Goal: Navigation & Orientation: Find specific page/section

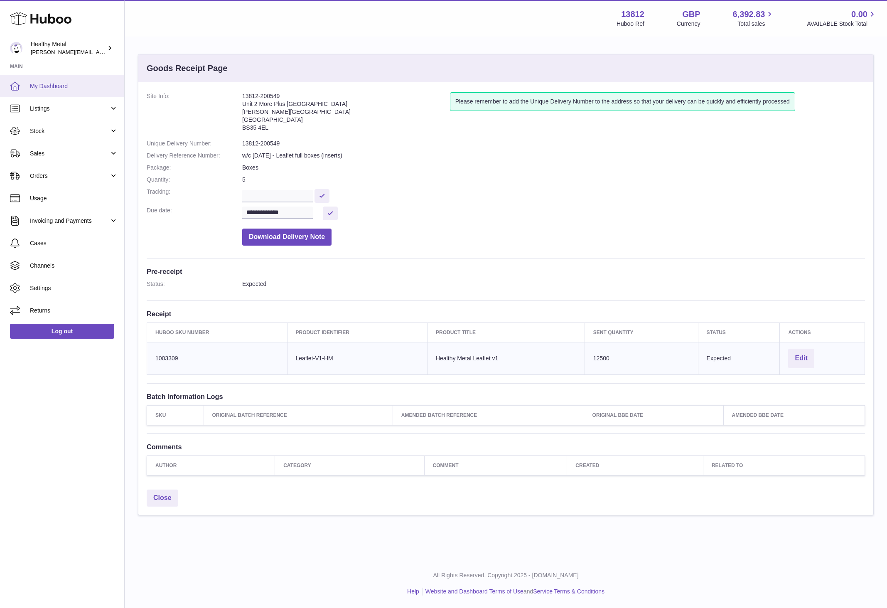
click at [71, 86] on span "My Dashboard" at bounding box center [74, 86] width 88 height 8
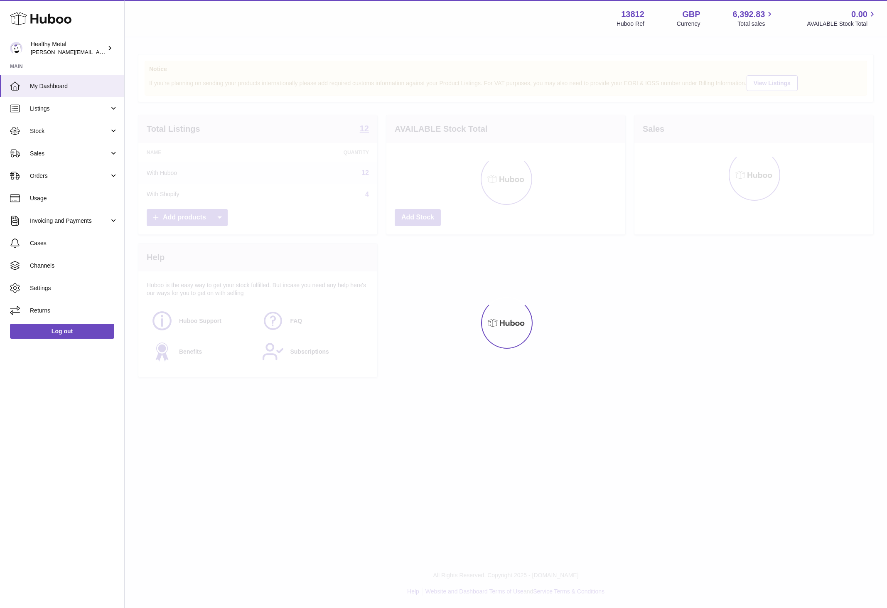
click at [82, 125] on link "Stock" at bounding box center [62, 131] width 124 height 22
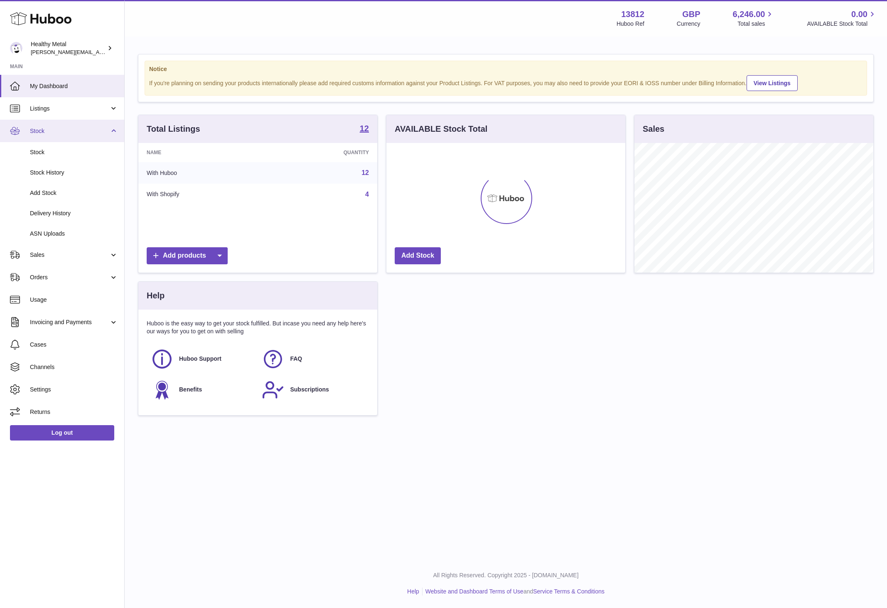
click at [78, 127] on span "Stock" at bounding box center [69, 131] width 79 height 8
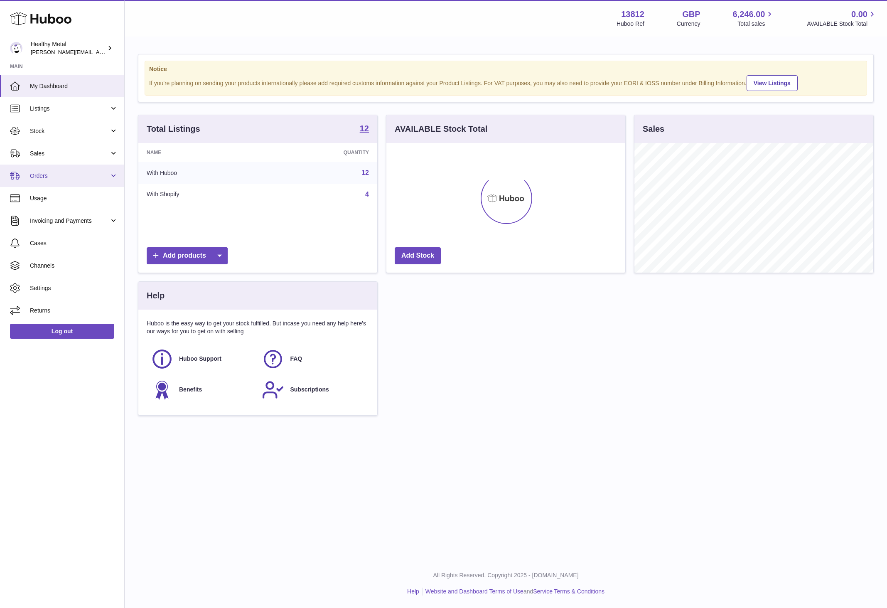
scroll to position [129, 238]
click at [76, 144] on link "Sales" at bounding box center [62, 153] width 124 height 22
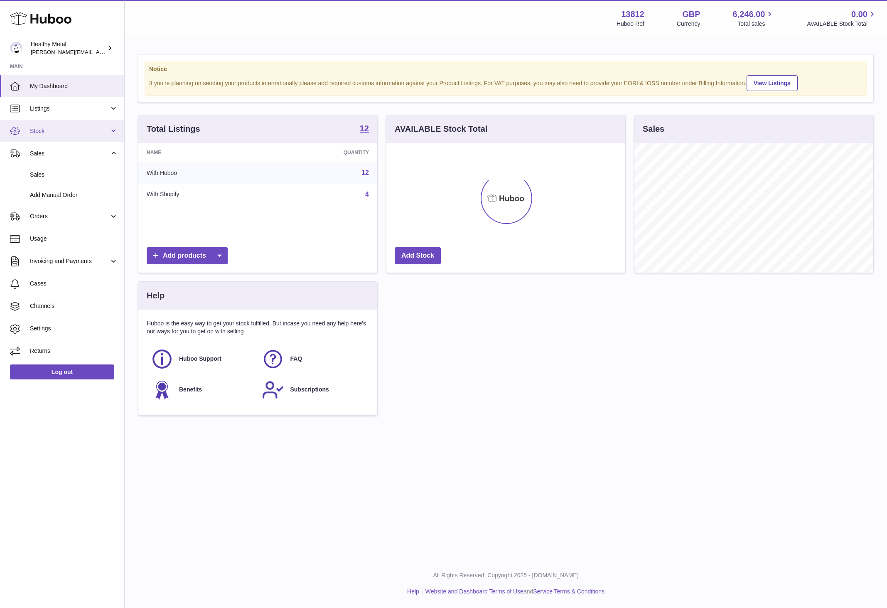
click at [83, 137] on link "Stock" at bounding box center [62, 131] width 124 height 22
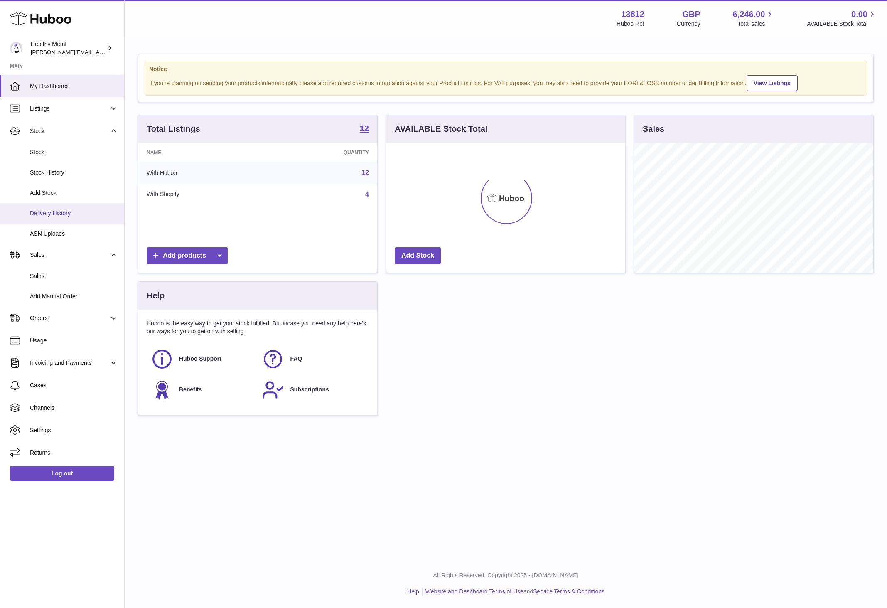
click at [60, 211] on span "Delivery History" at bounding box center [74, 213] width 88 height 8
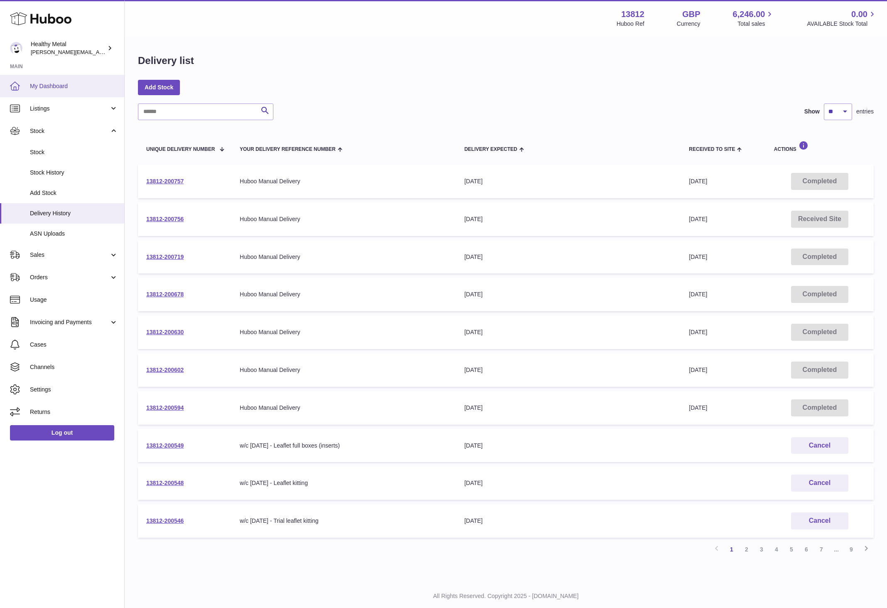
click at [76, 88] on span "My Dashboard" at bounding box center [74, 86] width 88 height 8
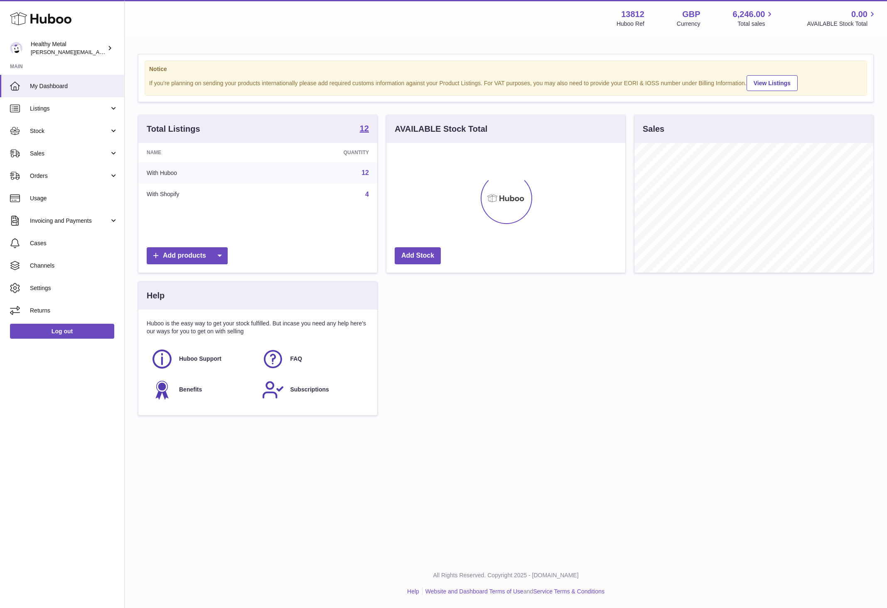
scroll to position [129, 238]
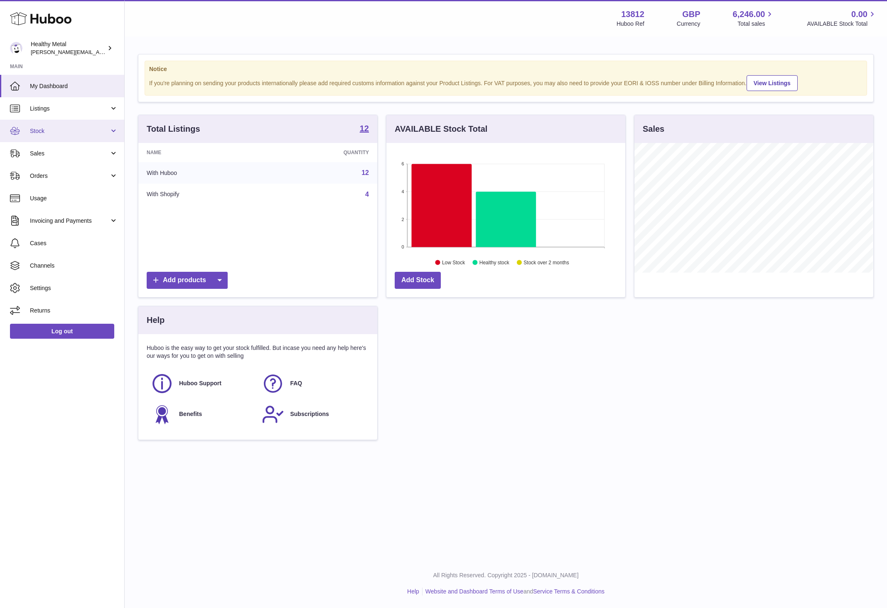
click at [78, 135] on link "Stock" at bounding box center [62, 131] width 124 height 22
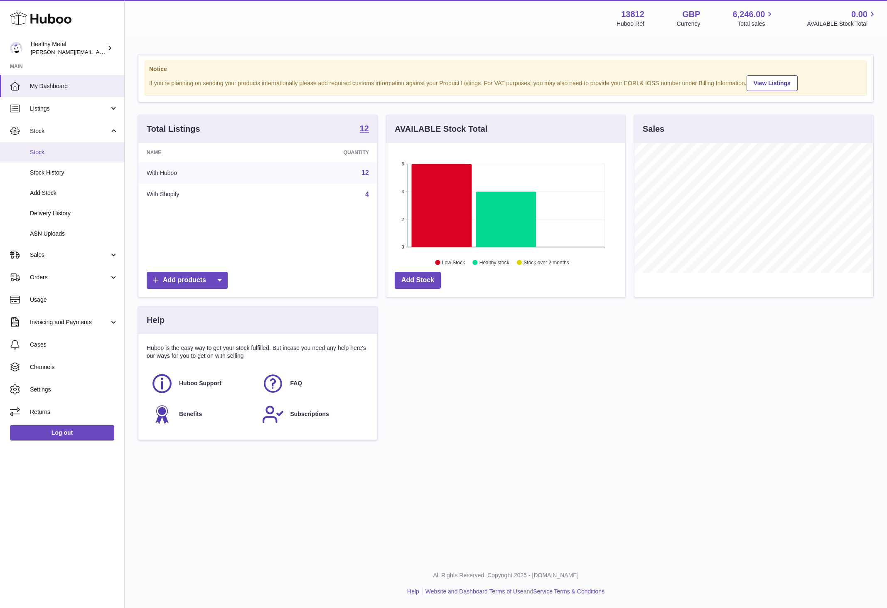
click at [64, 152] on span "Stock" at bounding box center [74, 152] width 88 height 8
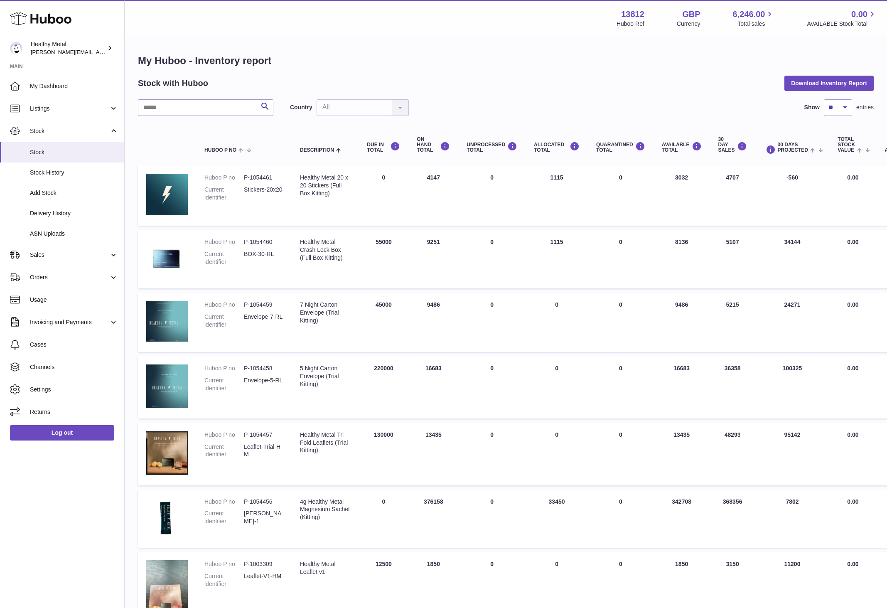
scroll to position [380, 0]
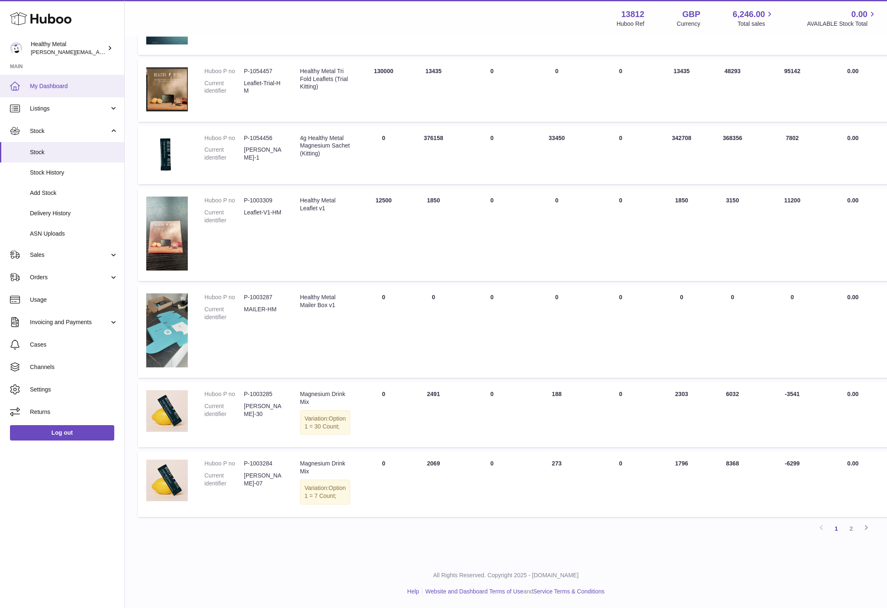
click at [55, 82] on span "My Dashboard" at bounding box center [74, 86] width 88 height 8
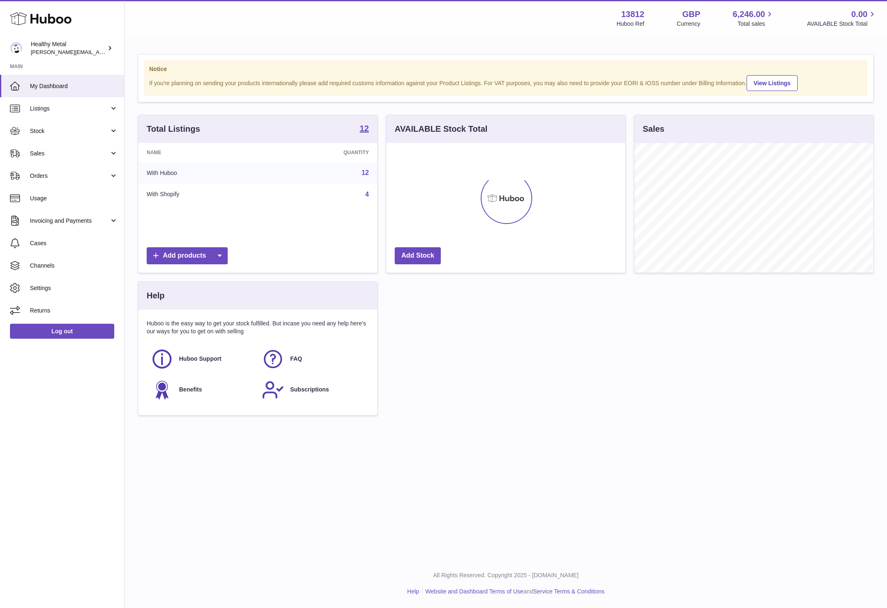
scroll to position [129, 238]
